Goal: Task Accomplishment & Management: Manage account settings

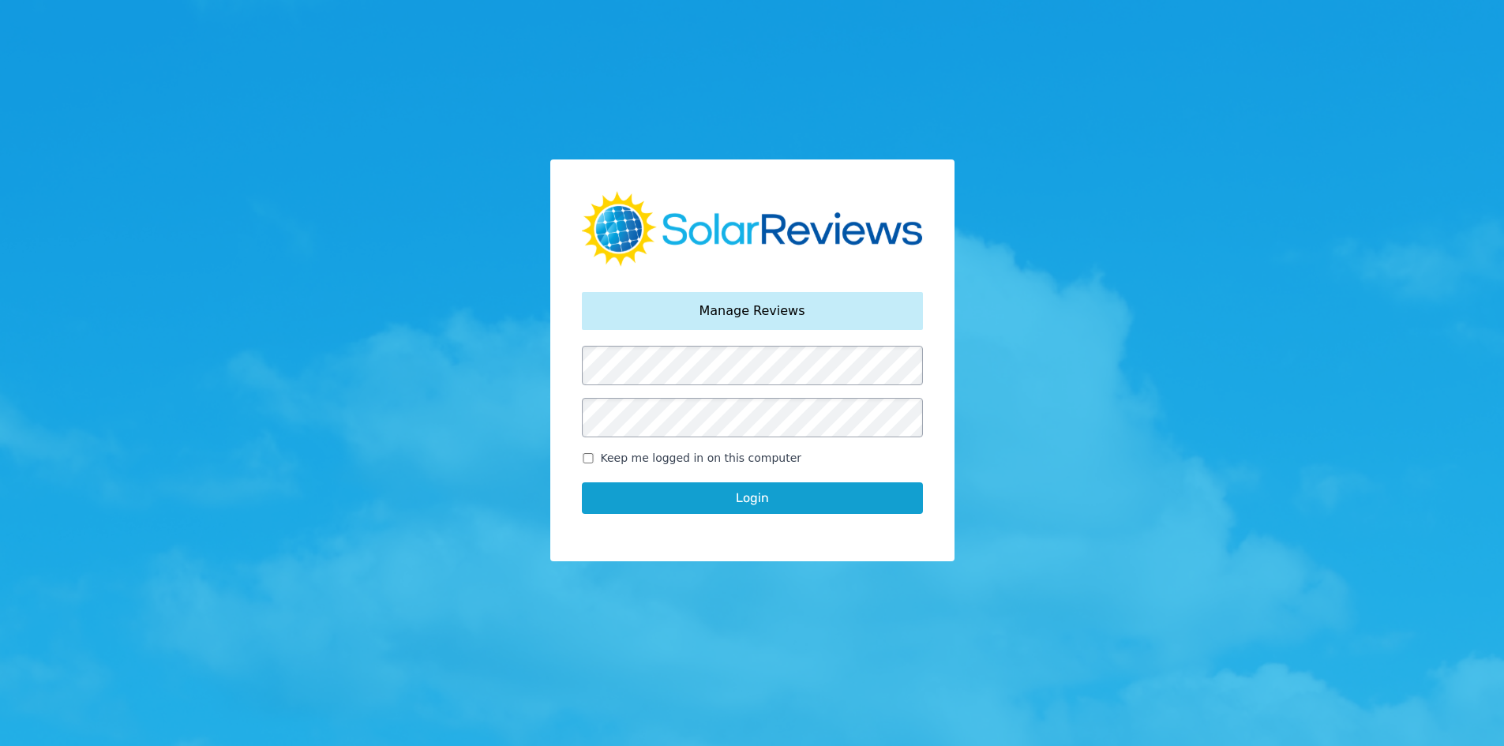
drag, startPoint x: 581, startPoint y: 457, endPoint x: 594, endPoint y: 460, distance: 13.8
click at [582, 457] on input "Keep me logged in on this computer" at bounding box center [588, 458] width 13 height 10
checkbox input "true"
click at [618, 485] on div "Login" at bounding box center [752, 498] width 341 height 63
click at [741, 497] on button "Login" at bounding box center [752, 498] width 341 height 32
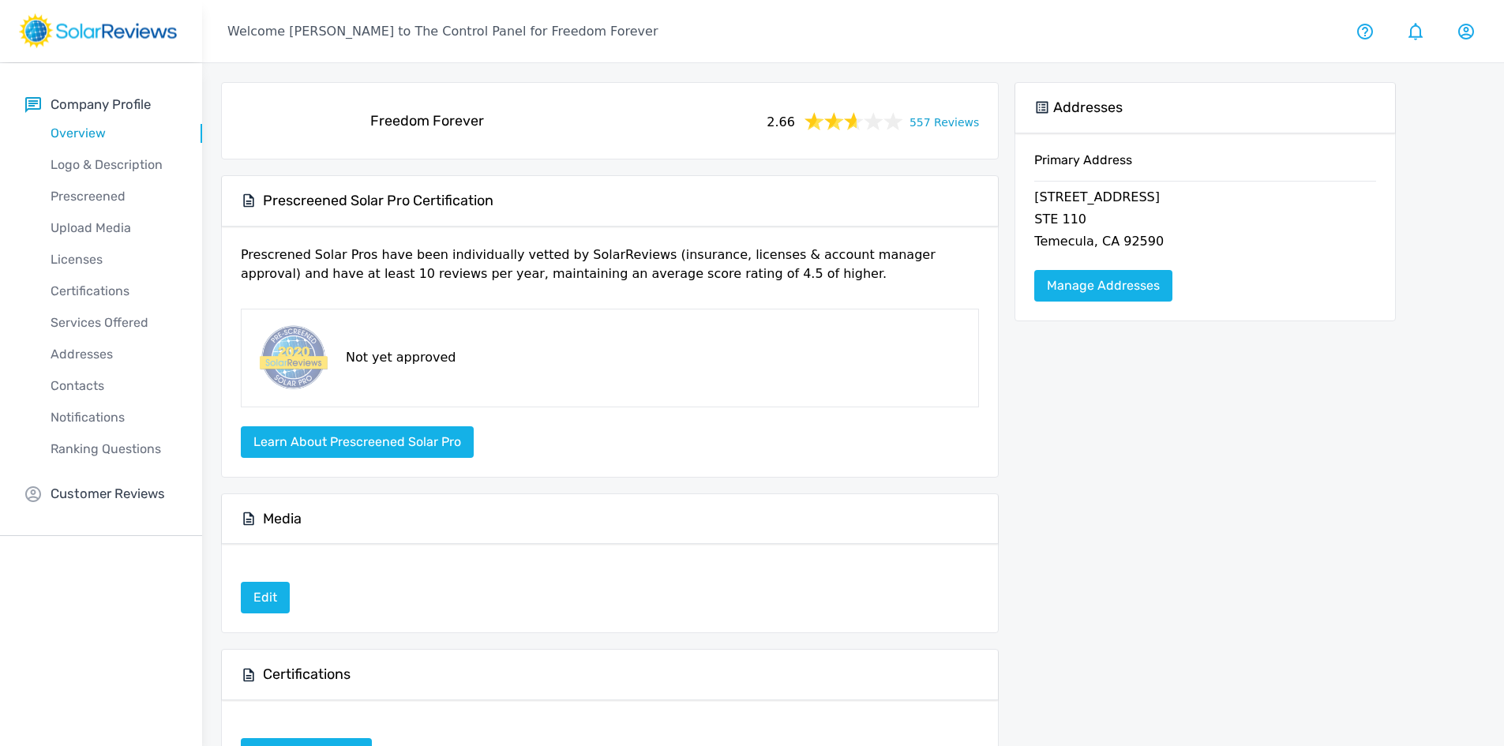
click at [937, 116] on link "557 Reviews" at bounding box center [943, 121] width 69 height 20
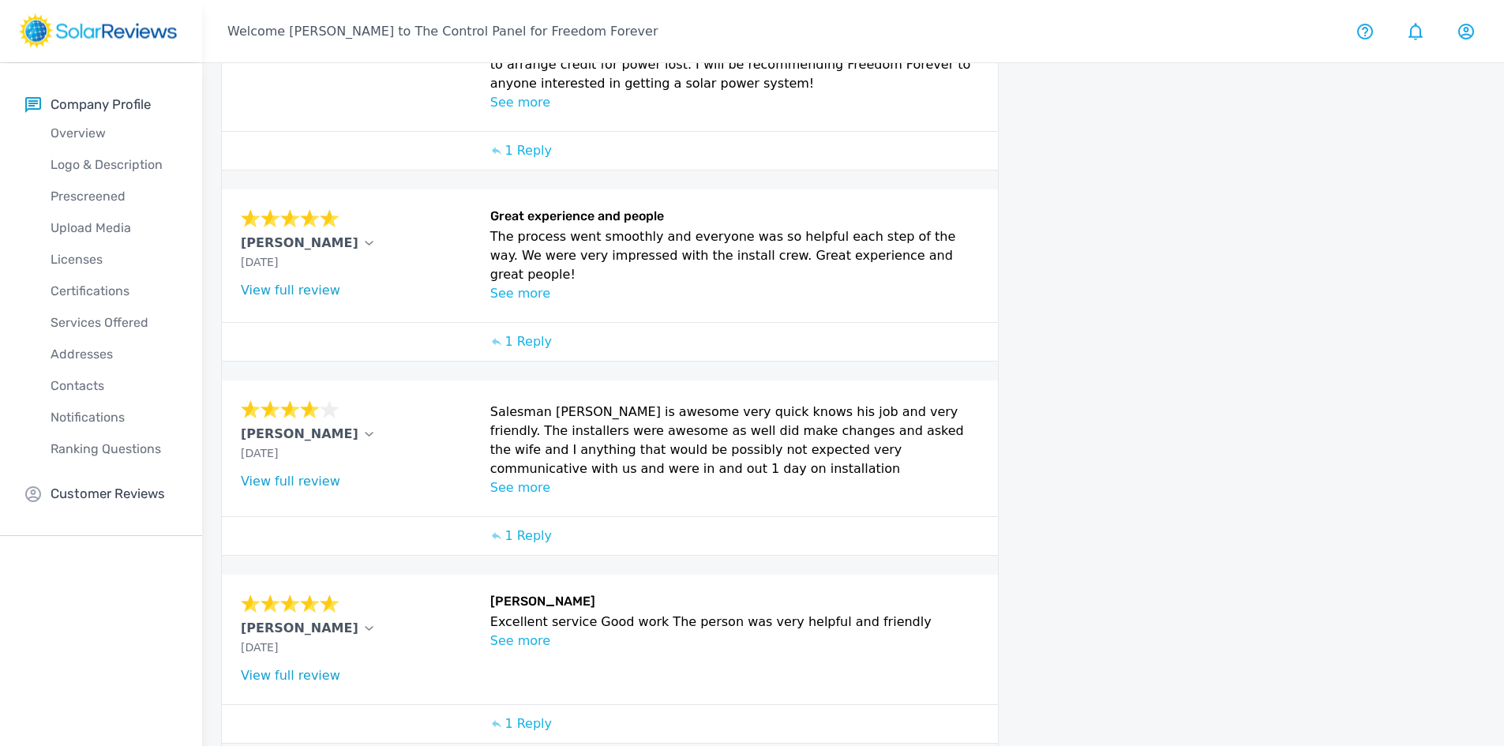
scroll to position [607, 0]
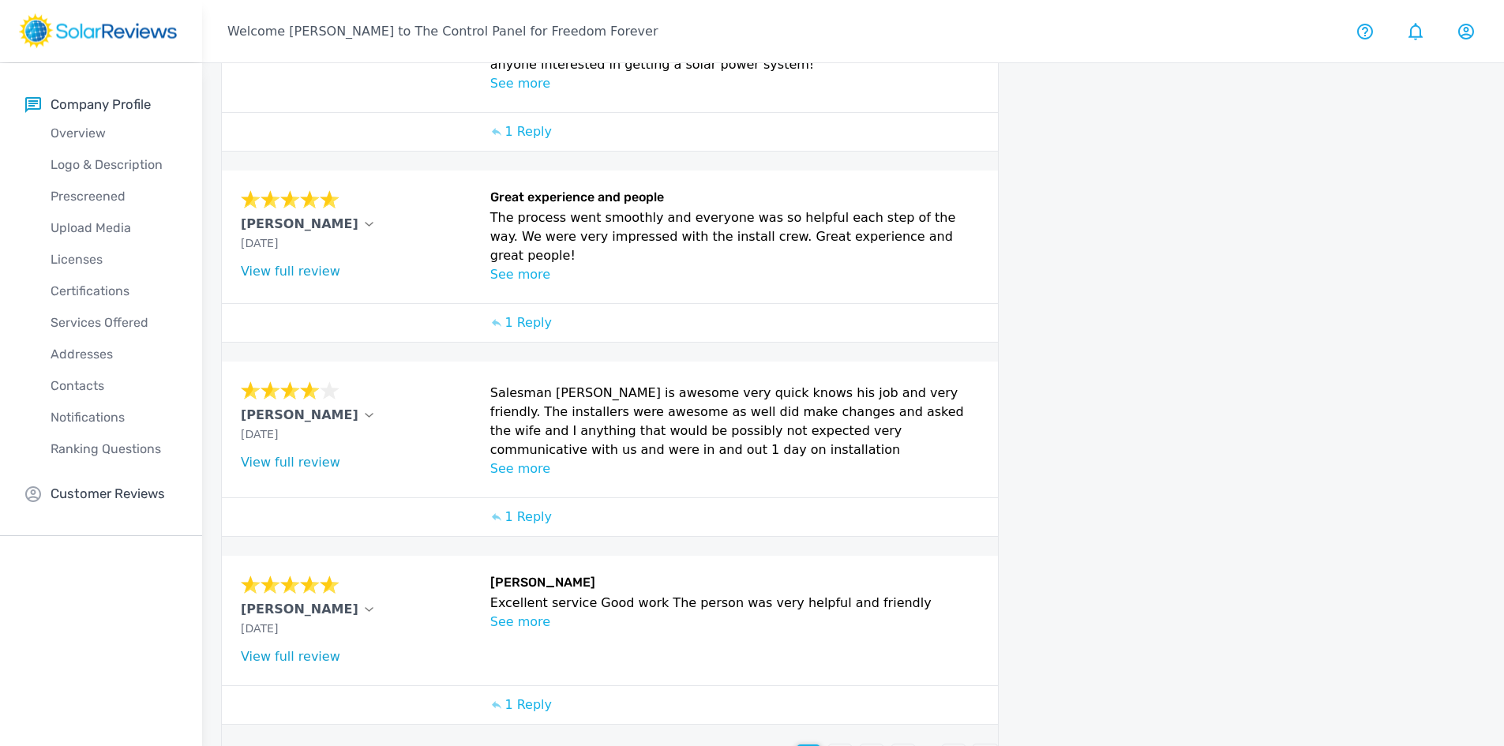
click at [868, 744] on div "3" at bounding box center [872, 756] width 24 height 24
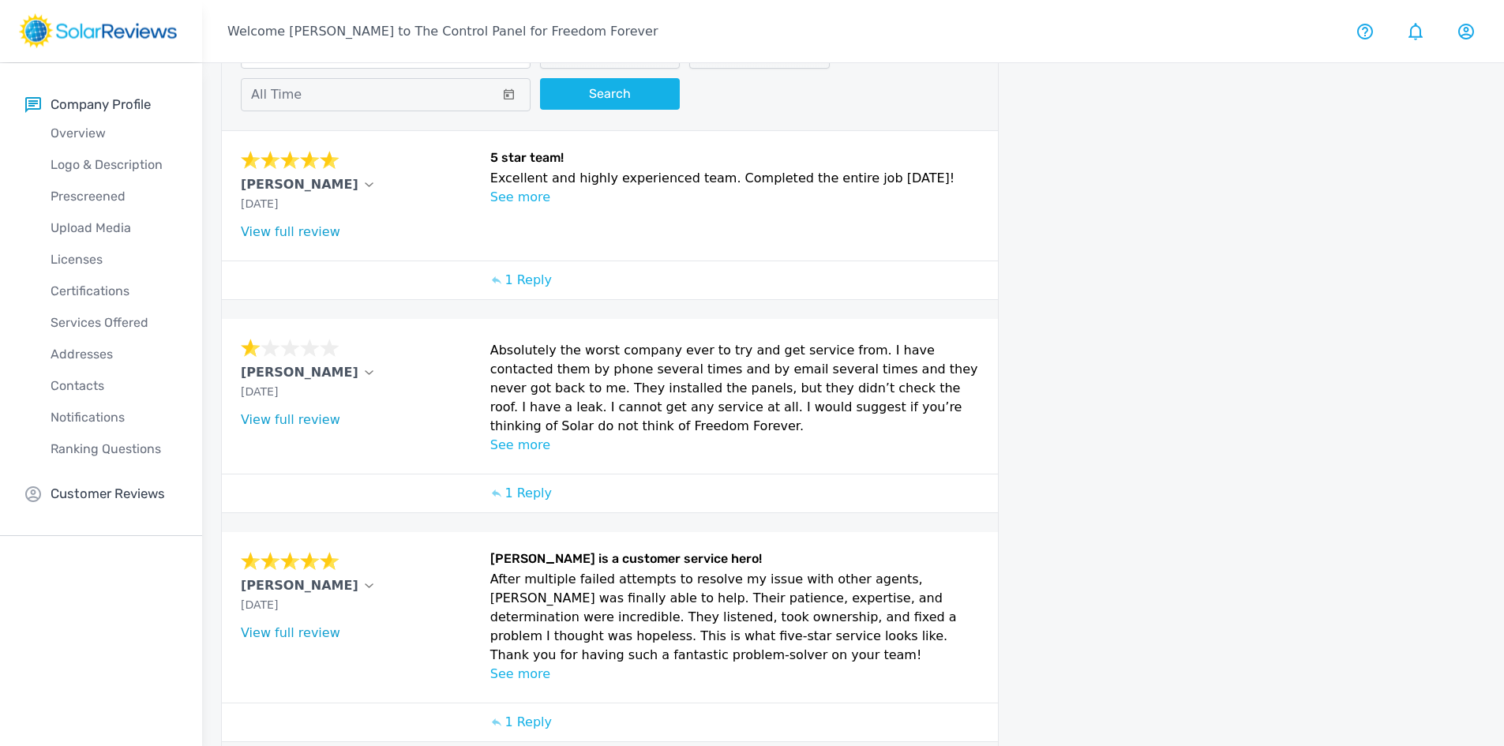
scroll to position [0, 0]
